Goal: Information Seeking & Learning: Check status

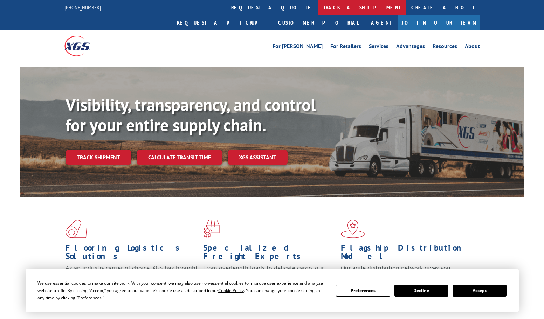
drag, startPoint x: 0, startPoint y: 0, endPoint x: 256, endPoint y: 9, distance: 256.4
click at [318, 9] on link "track a shipment" at bounding box center [362, 7] width 88 height 15
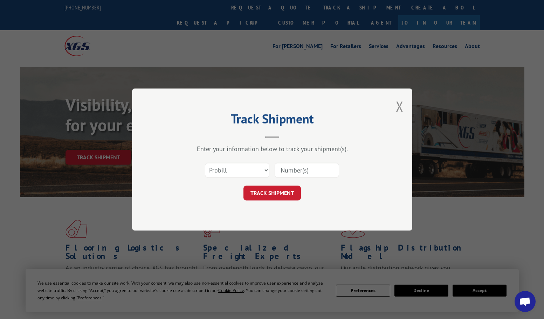
click at [290, 167] on input at bounding box center [307, 170] width 64 height 15
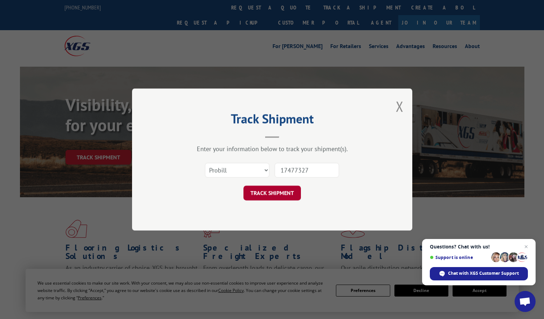
type input "17477327"
click at [291, 193] on button "TRACK SHIPMENT" at bounding box center [272, 192] width 57 height 15
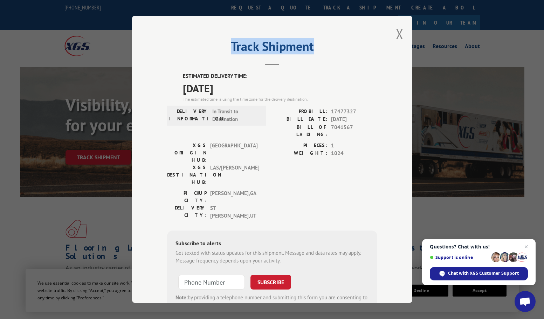
drag, startPoint x: 321, startPoint y: 27, endPoint x: 272, endPoint y: 58, distance: 58.4
click at [272, 58] on div "Track Shipment ESTIMATED DELIVERY TIME: [DATE] The estimated time is using the …" at bounding box center [272, 159] width 280 height 287
click at [398, 34] on button "Close modal" at bounding box center [400, 34] width 8 height 19
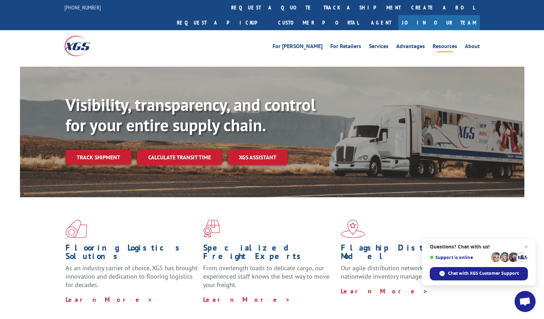
click at [447, 43] on link "Resources" at bounding box center [445, 47] width 25 height 8
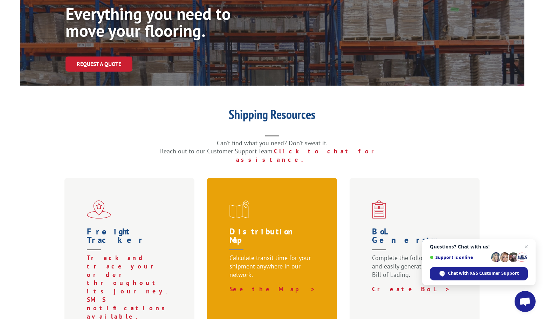
scroll to position [105, 0]
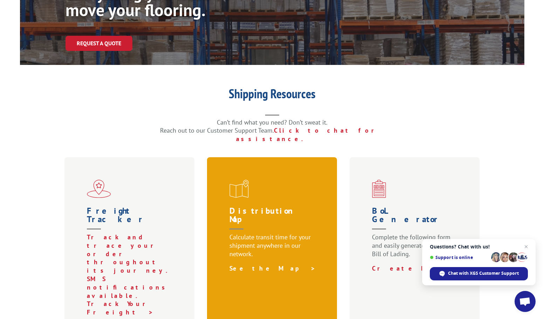
click at [242, 264] on link "See the Map >" at bounding box center [273, 268] width 86 height 8
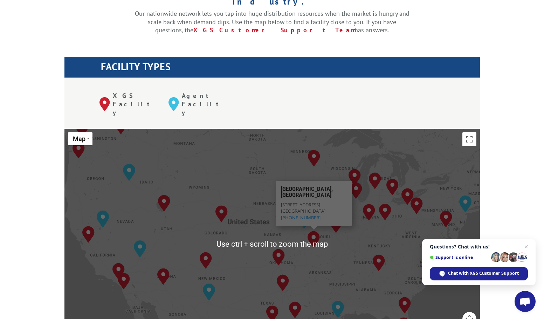
scroll to position [245, 0]
